Goal: Information Seeking & Learning: Learn about a topic

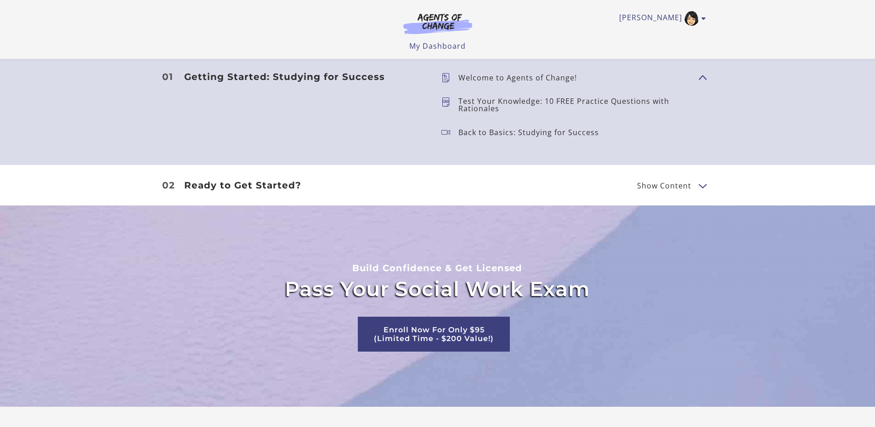
scroll to position [826, 0]
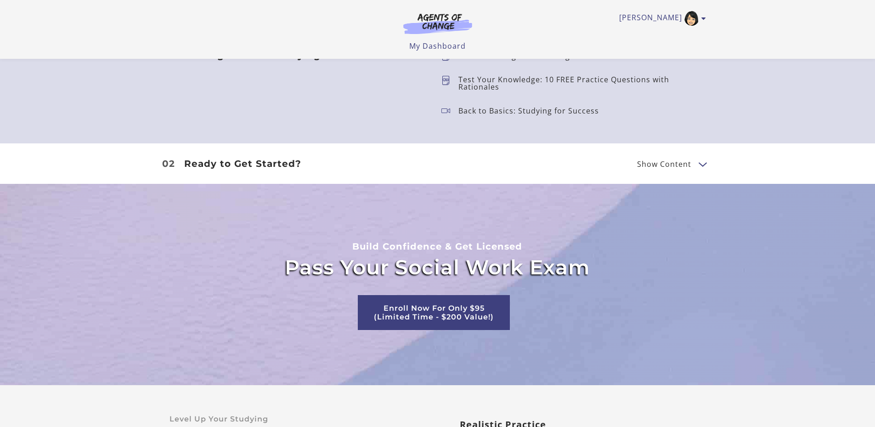
click at [688, 163] on span "Show Content" at bounding box center [664, 163] width 54 height 7
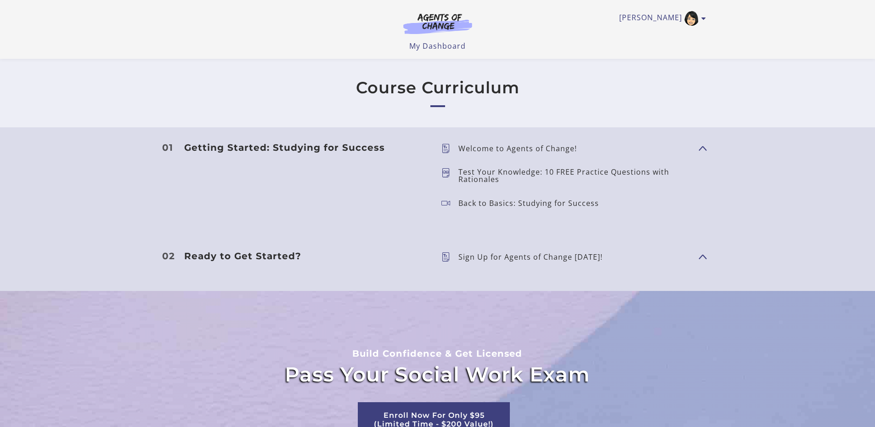
scroll to position [689, 0]
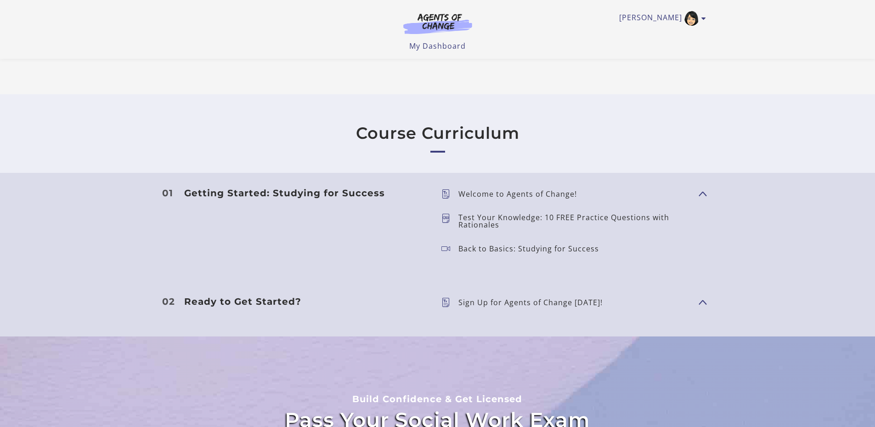
click at [620, 218] on p "Test Your Knowledge: 10 FREE Practice Questions with Rationales" at bounding box center [574, 220] width 233 height 15
click at [704, 192] on button "Show Content" at bounding box center [701, 192] width 7 height 11
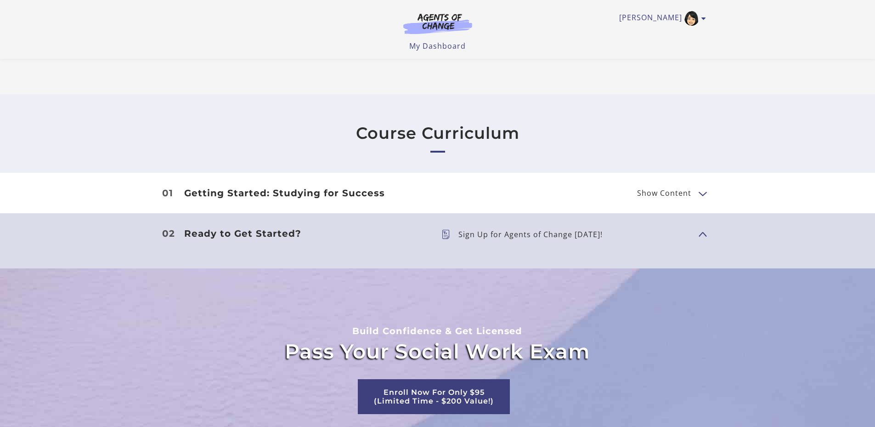
click at [663, 192] on span "Show Content" at bounding box center [664, 192] width 54 height 7
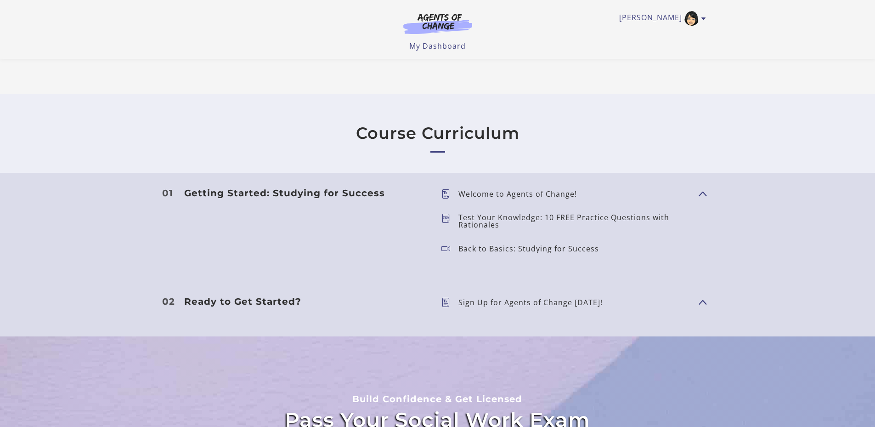
click at [288, 192] on h3 "Getting Started: Studying for Success" at bounding box center [305, 192] width 242 height 11
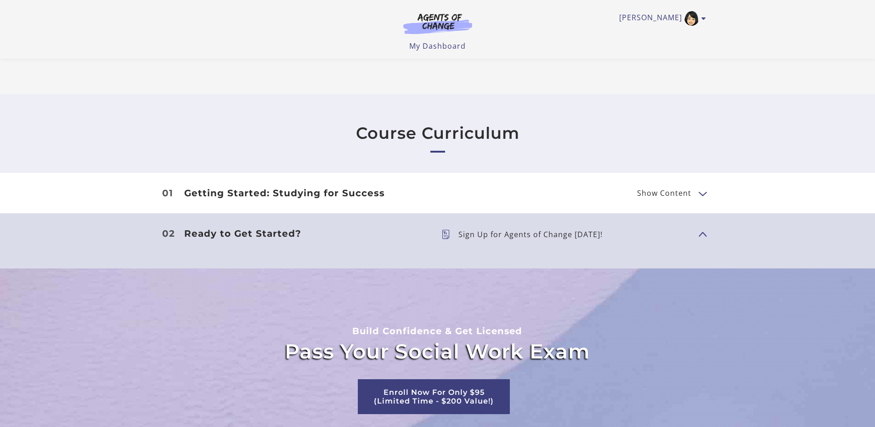
click at [288, 192] on h3 "Getting Started: Studying for Success" at bounding box center [305, 192] width 242 height 11
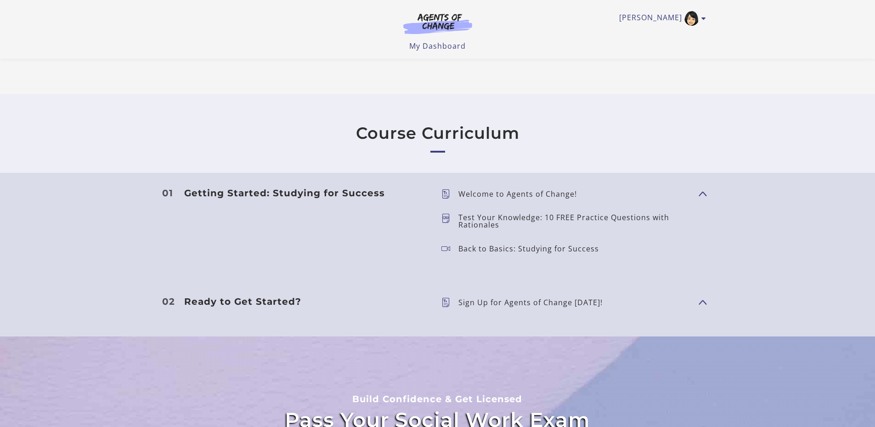
click at [442, 217] on icon at bounding box center [449, 220] width 17 height 15
click at [443, 217] on icon at bounding box center [449, 220] width 17 height 15
click at [470, 217] on p "Test Your Knowledge: 10 FREE Practice Questions with Rationales" at bounding box center [574, 220] width 233 height 15
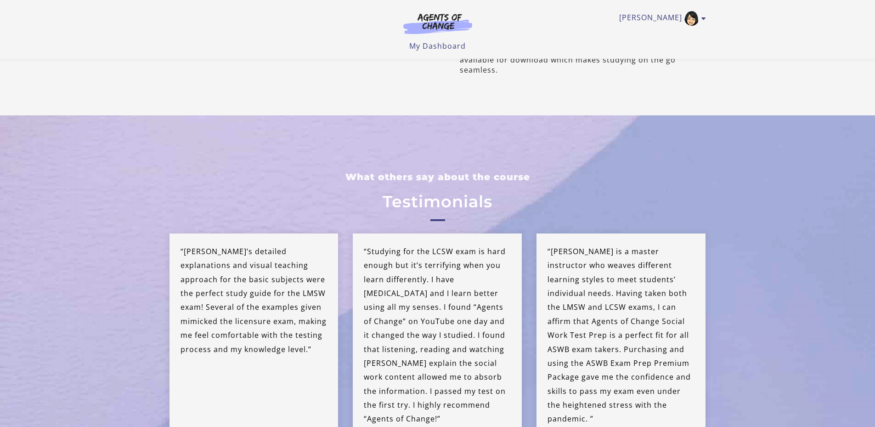
scroll to position [1423, 0]
